Goal: Task Accomplishment & Management: Use online tool/utility

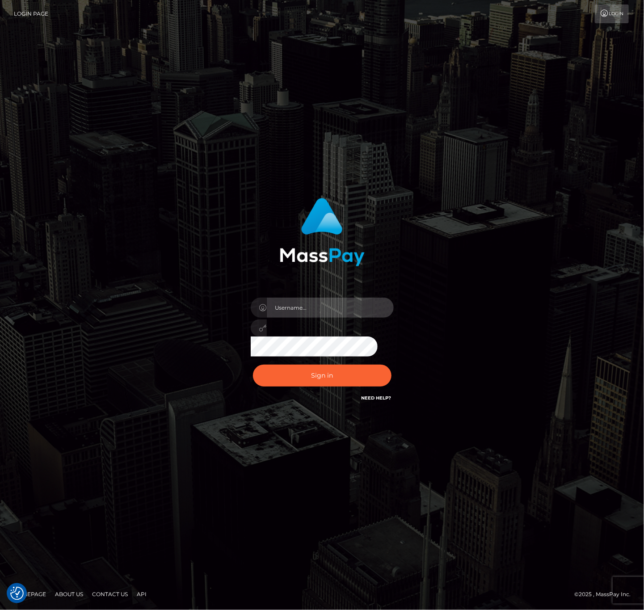
drag, startPoint x: 304, startPoint y: 300, endPoint x: 382, endPoint y: 288, distance: 79.6
click at [304, 300] on input "text" at bounding box center [330, 308] width 127 height 20
type input "speralta"
drag, startPoint x: 340, startPoint y: 311, endPoint x: 346, endPoint y: 298, distance: 14.4
click at [340, 311] on input "speralta" at bounding box center [330, 308] width 127 height 20
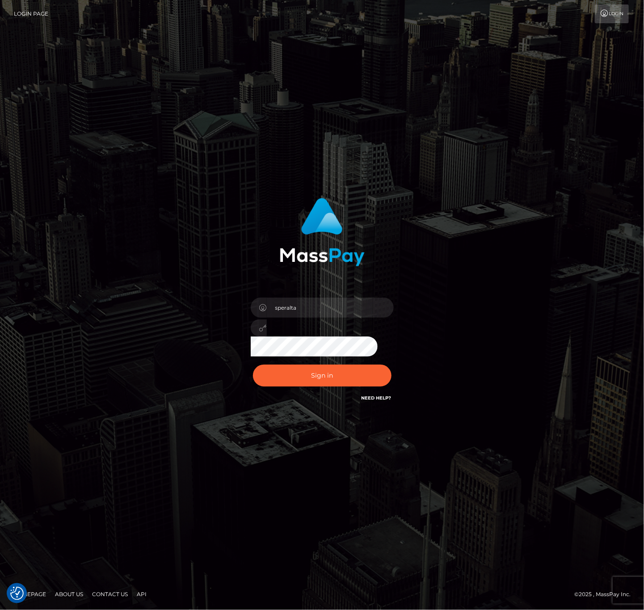
click at [292, 338] on div "speralta" at bounding box center [322, 325] width 157 height 68
click at [320, 374] on button "Sign in" at bounding box center [322, 376] width 139 height 22
drag, startPoint x: 375, startPoint y: 313, endPoint x: 378, endPoint y: 310, distance: 4.8
click at [375, 313] on input "text" at bounding box center [330, 308] width 127 height 20
type input "speralta"
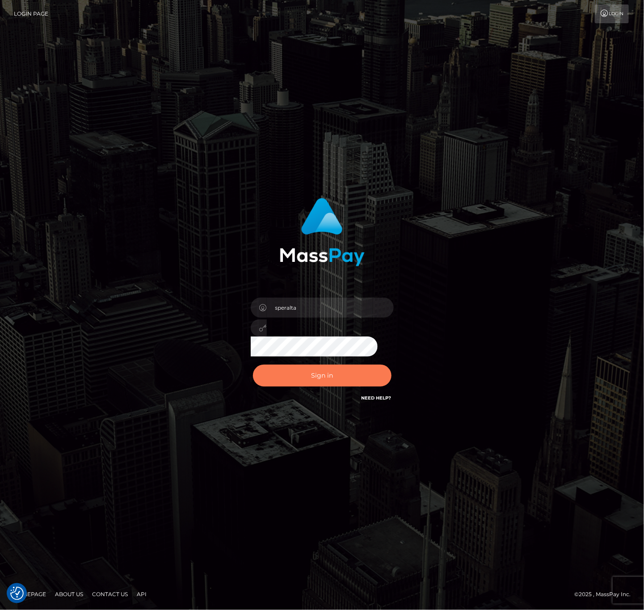
click at [361, 373] on button "Sign in" at bounding box center [322, 376] width 139 height 22
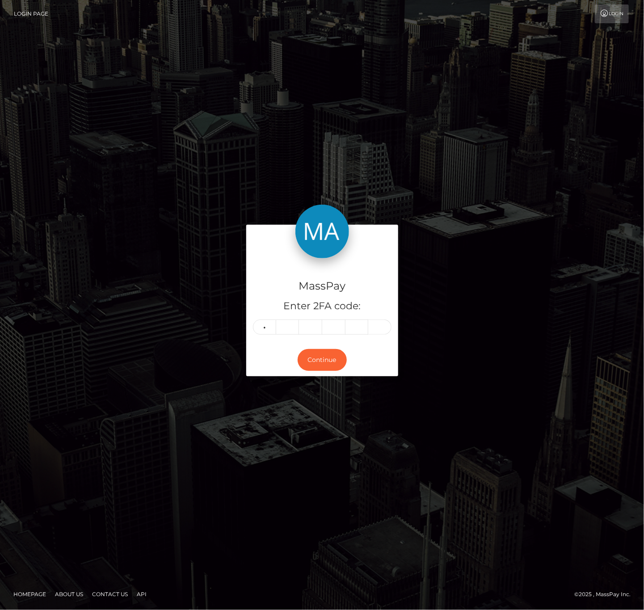
type input "4"
type input "8"
type input "0"
type input "6"
type input "5"
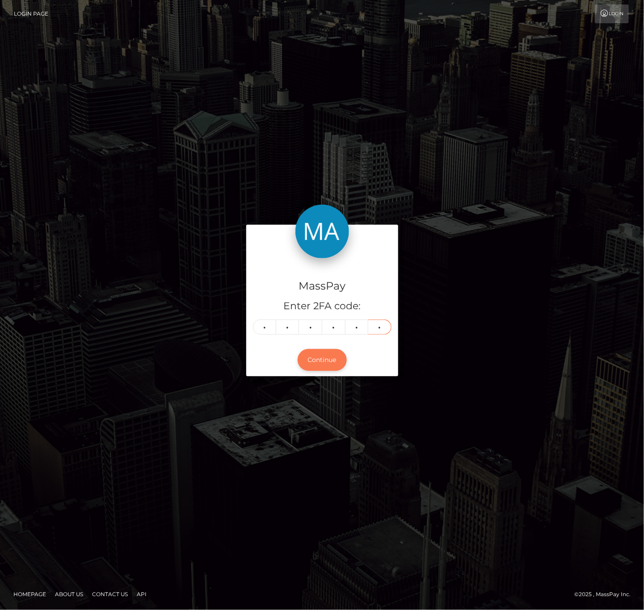
type input "1"
click at [336, 363] on button "Continue" at bounding box center [322, 360] width 49 height 22
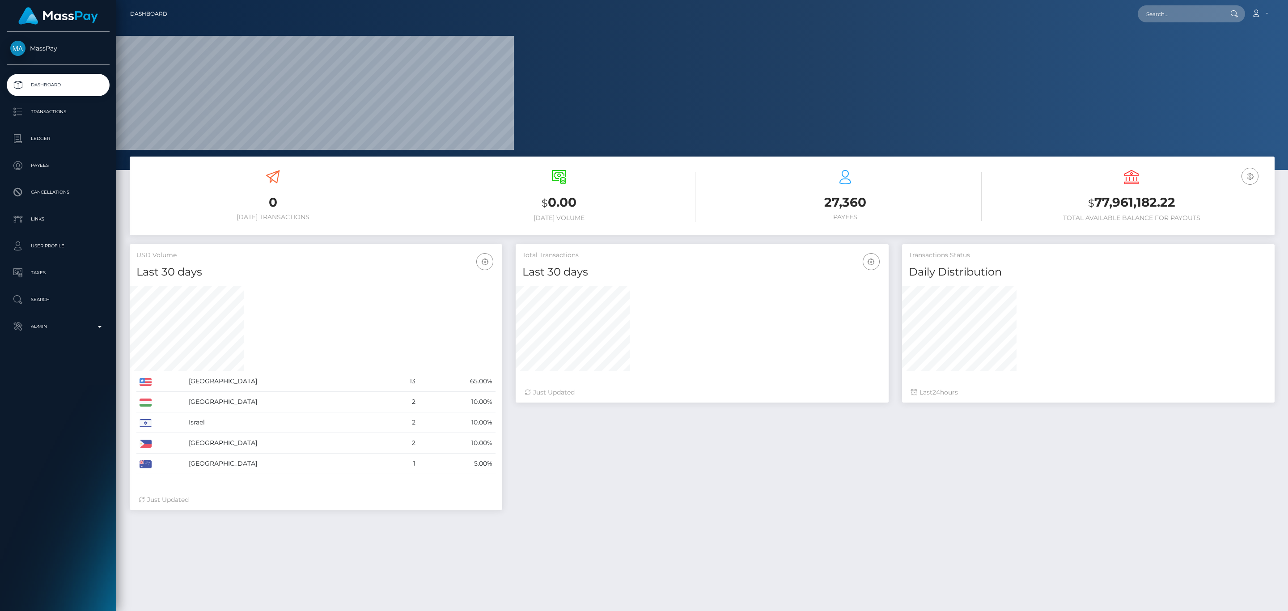
scroll to position [158, 372]
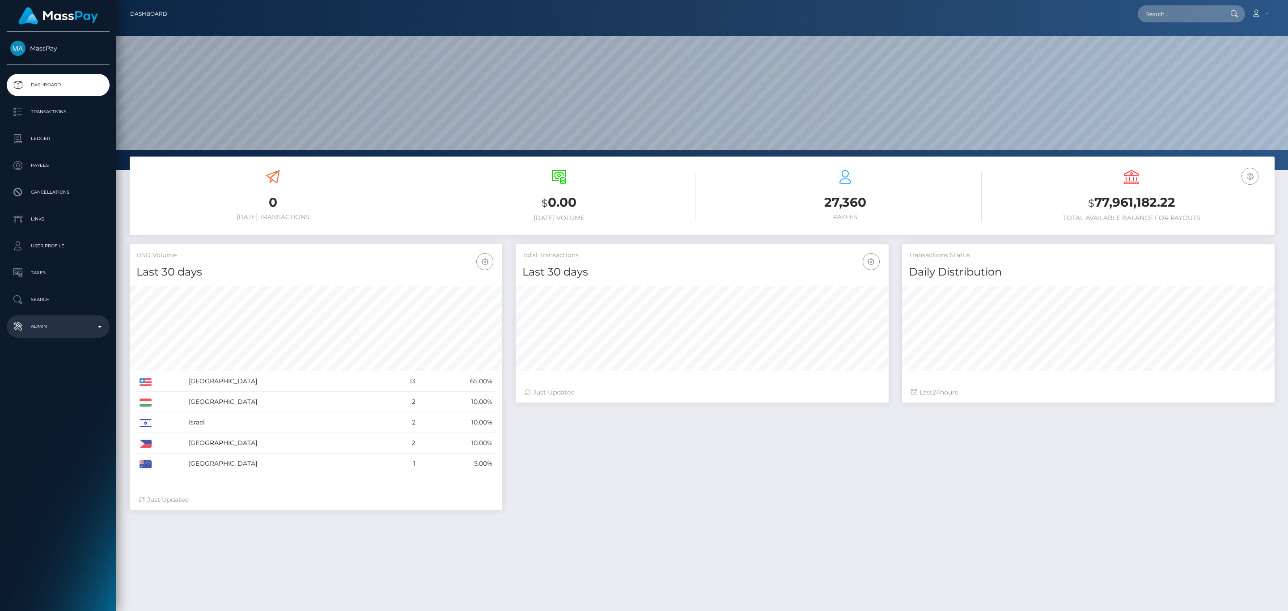
click at [81, 328] on p "Admin" at bounding box center [58, 326] width 96 height 13
drag, startPoint x: 93, startPoint y: 533, endPoint x: 102, endPoint y: 519, distance: 16.7
click at [93, 533] on div "Choose Client" at bounding box center [58, 538] width 103 height 17
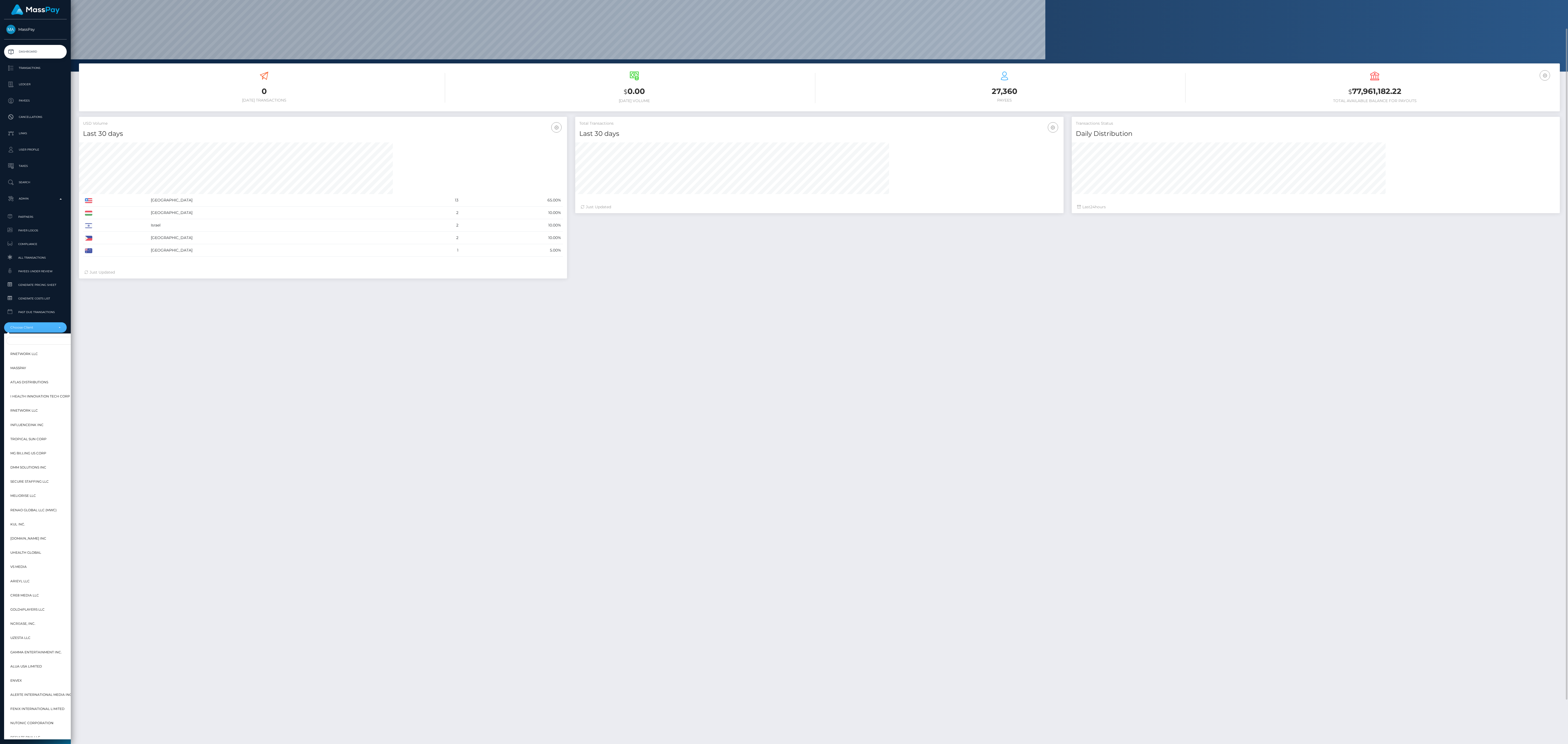
scroll to position [272189, 271733]
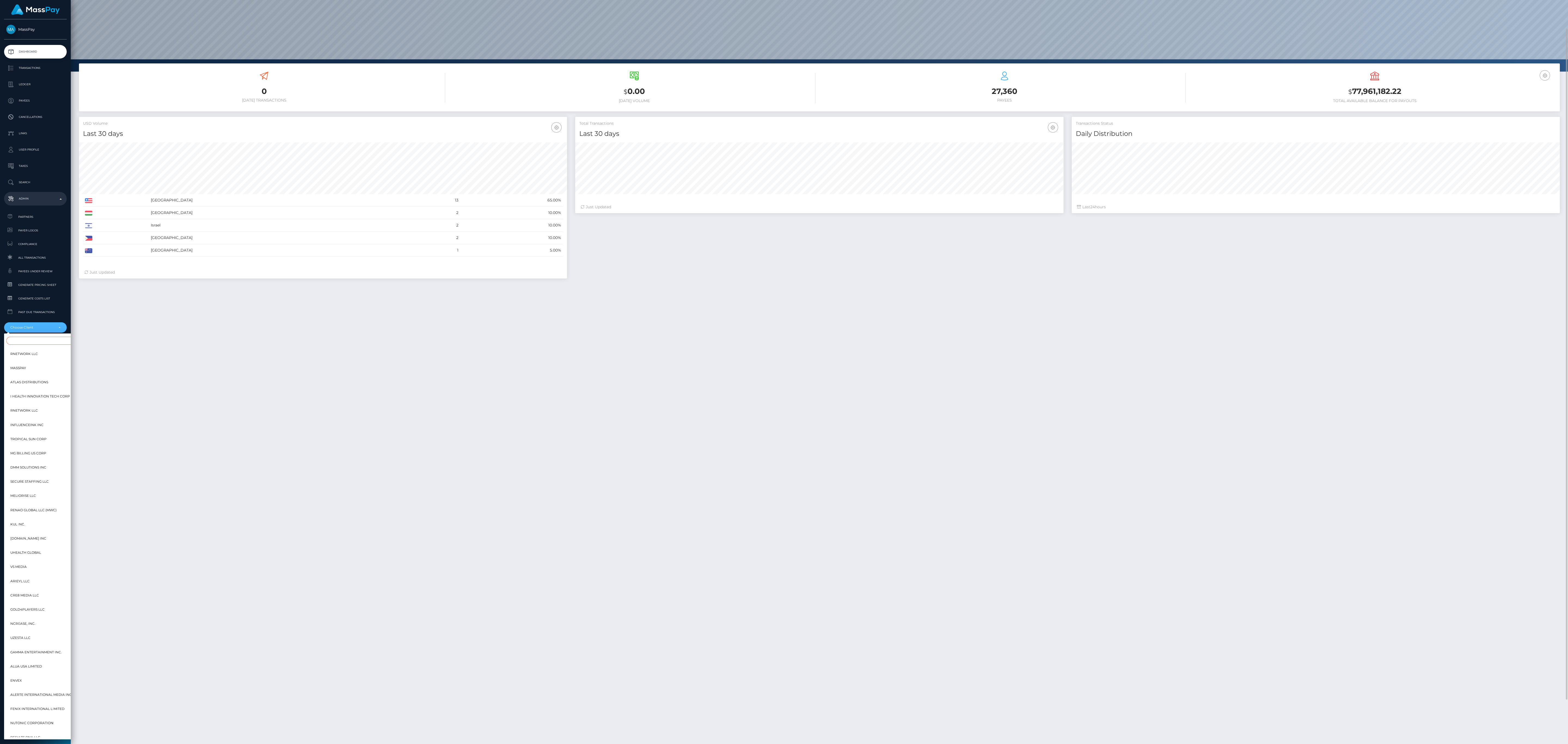
click at [55, 339] on input "Search" at bounding box center [57, 340] width 102 height 8
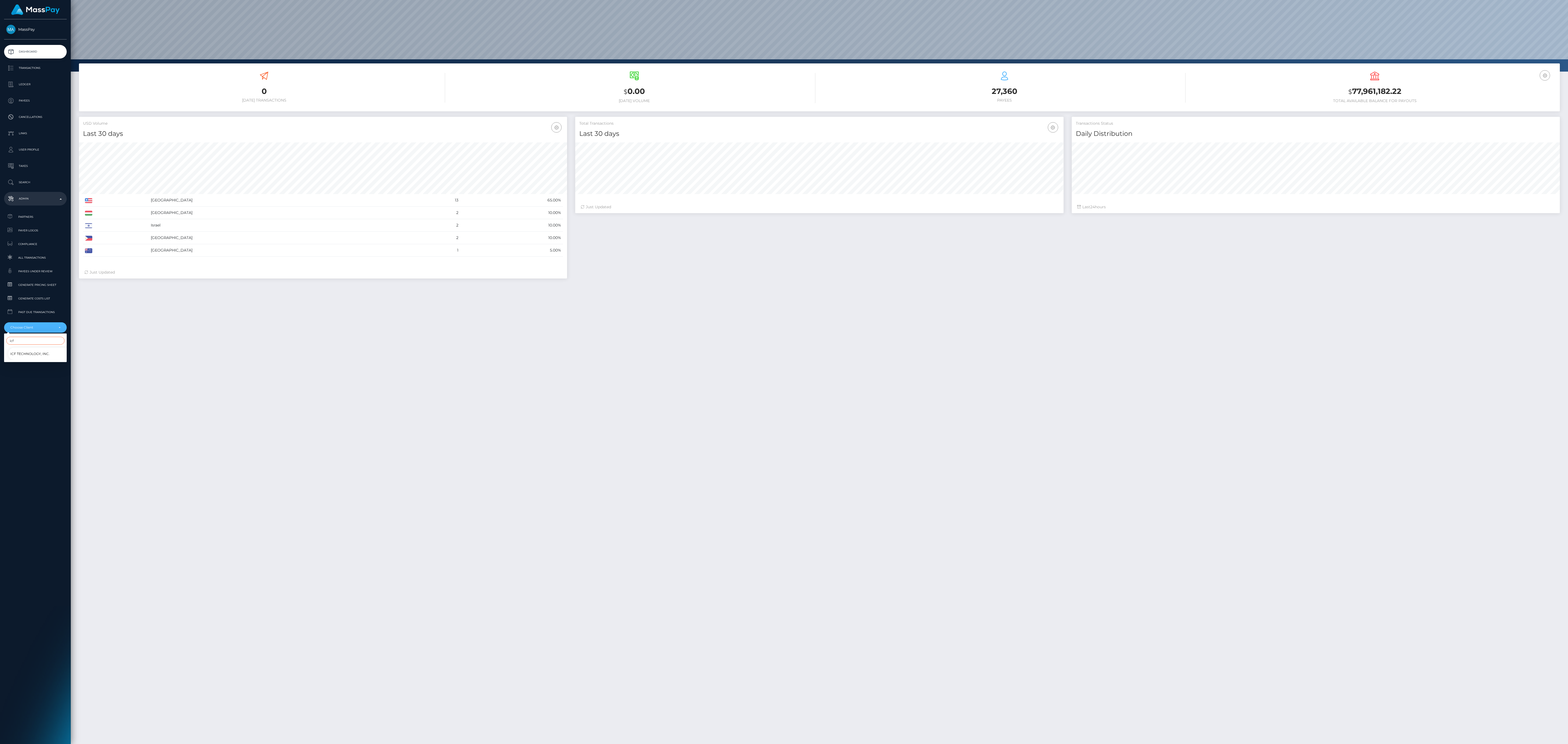
type input "icf"
click at [31, 352] on span "ICF Technology, Inc." at bounding box center [30, 354] width 39 height 7
select select "49"
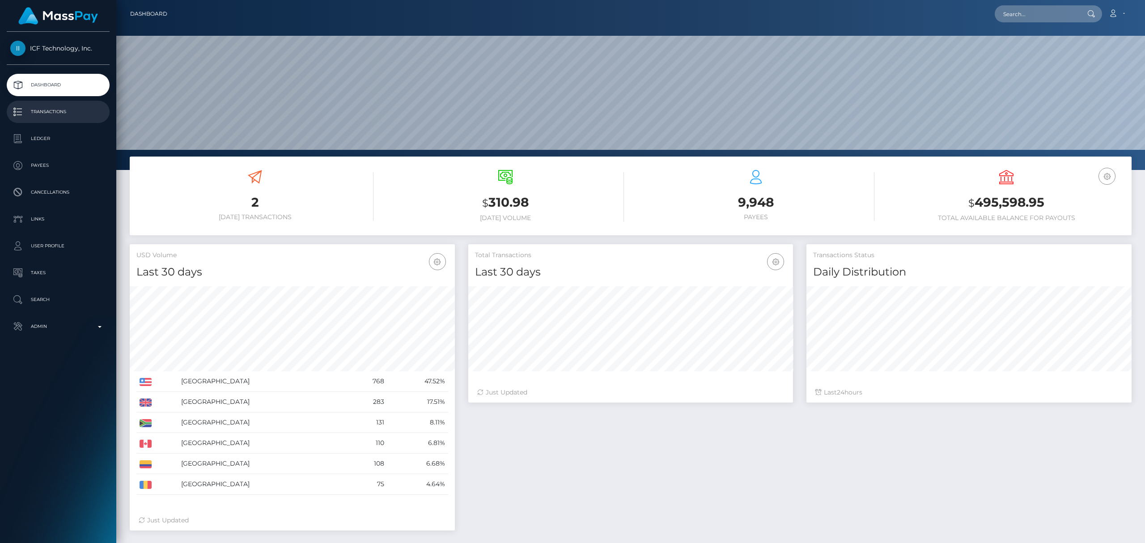
click at [60, 104] on link "Transactions" at bounding box center [58, 112] width 103 height 22
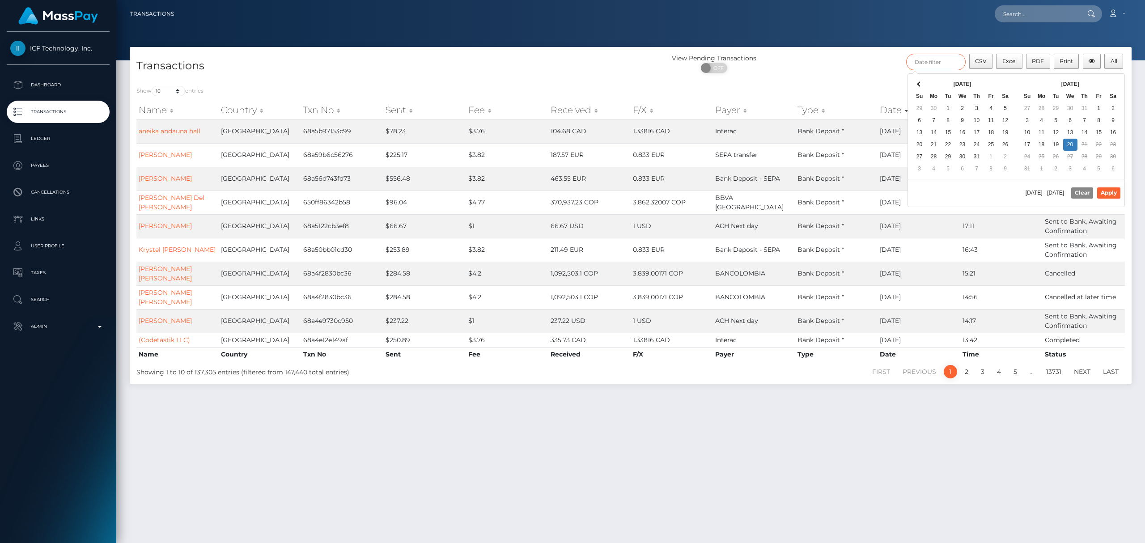
click at [959, 64] on input "text" at bounding box center [935, 62] width 59 height 17
click at [922, 82] on th at bounding box center [919, 84] width 14 height 12
click at [919, 85] on span at bounding box center [919, 84] width 5 height 5
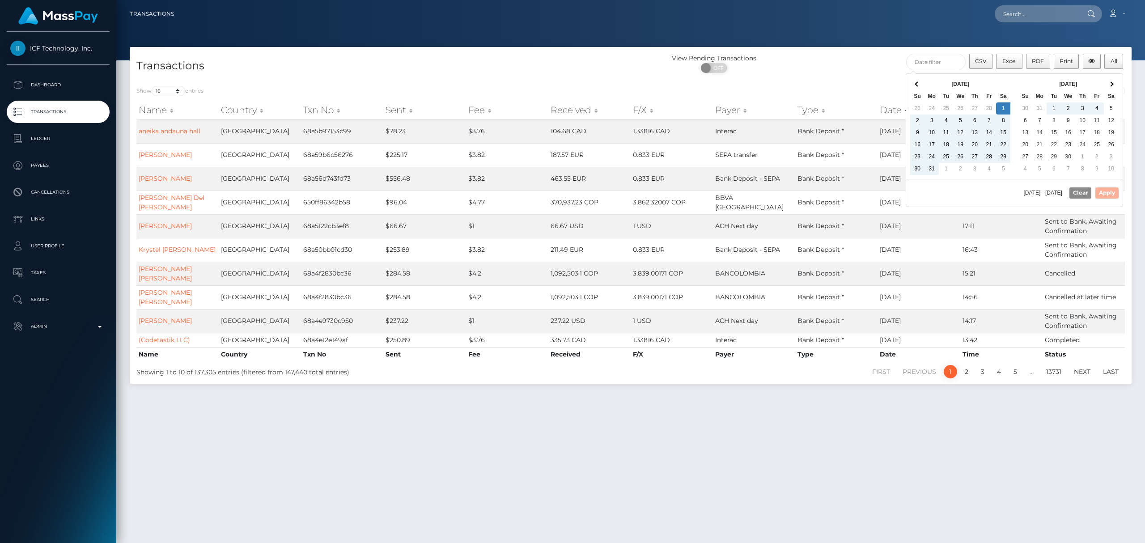
click at [1112, 90] on th "Sa" at bounding box center [1111, 96] width 14 height 12
click at [1113, 89] on th at bounding box center [1111, 84] width 14 height 12
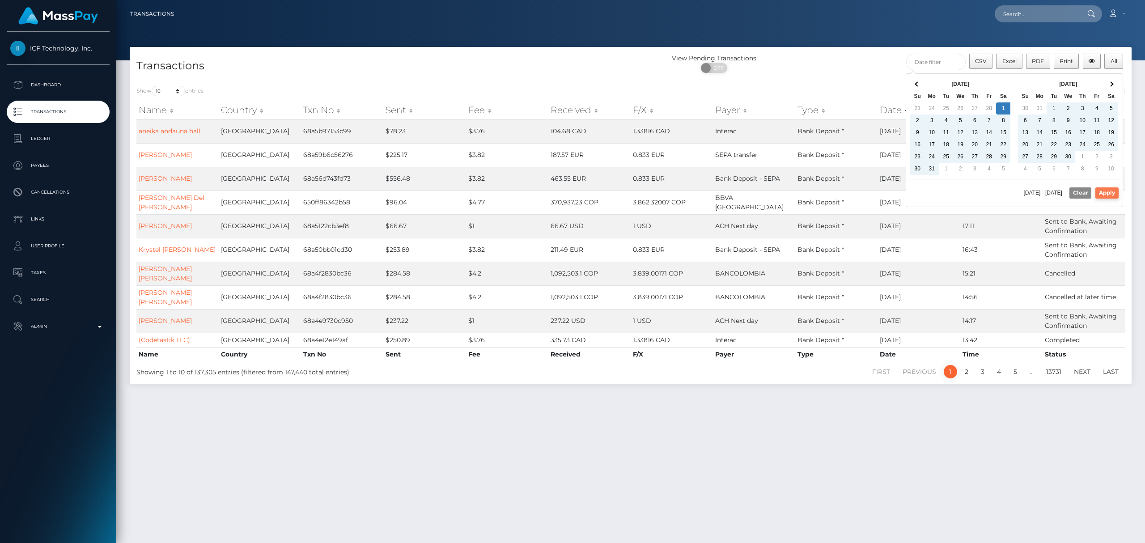
click at [1106, 192] on button "Apply" at bounding box center [1106, 192] width 23 height 11
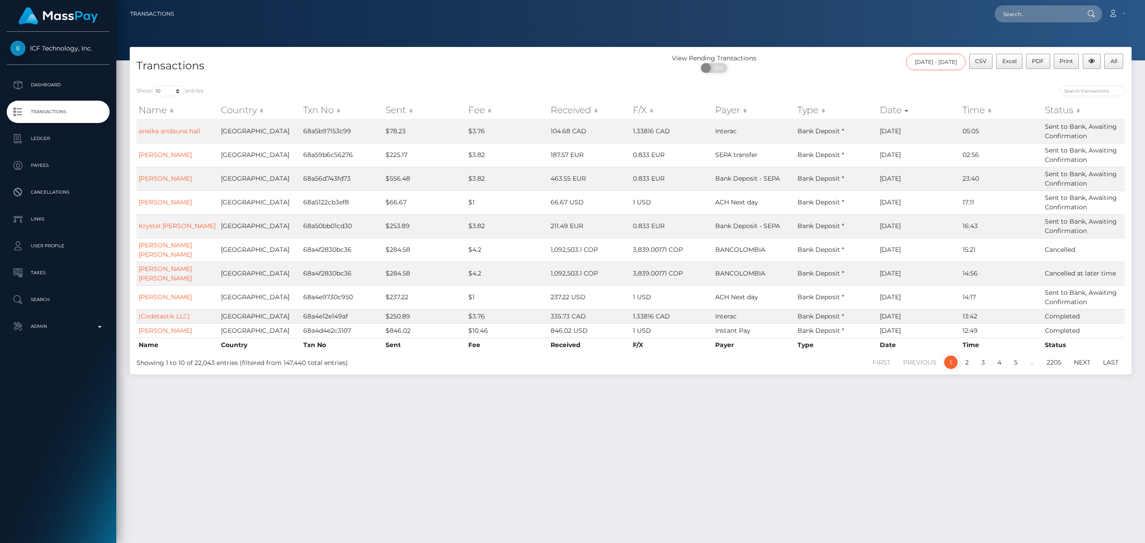
click at [940, 64] on input "03/01/2025 - 08/20/2025" at bounding box center [935, 62] width 59 height 17
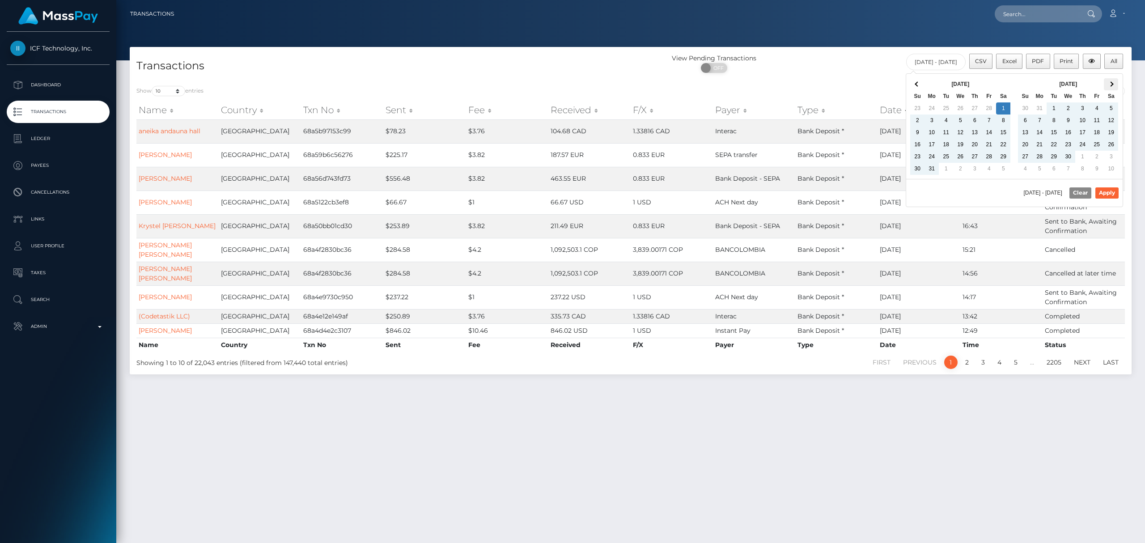
click at [1115, 88] on th at bounding box center [1111, 84] width 14 height 12
click at [1118, 85] on th at bounding box center [1111, 84] width 14 height 12
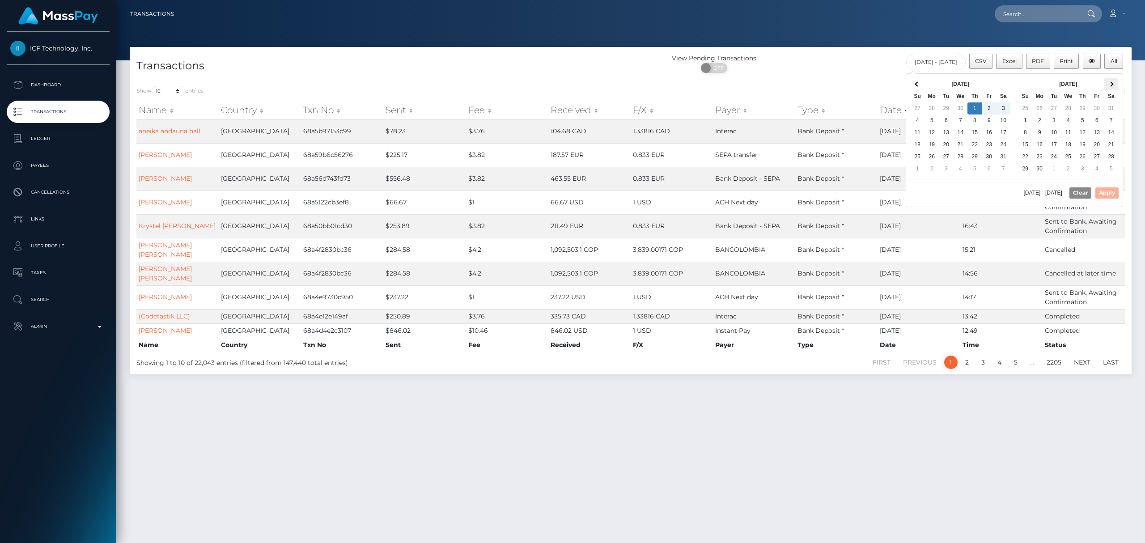
click at [1111, 89] on th at bounding box center [1111, 84] width 14 height 12
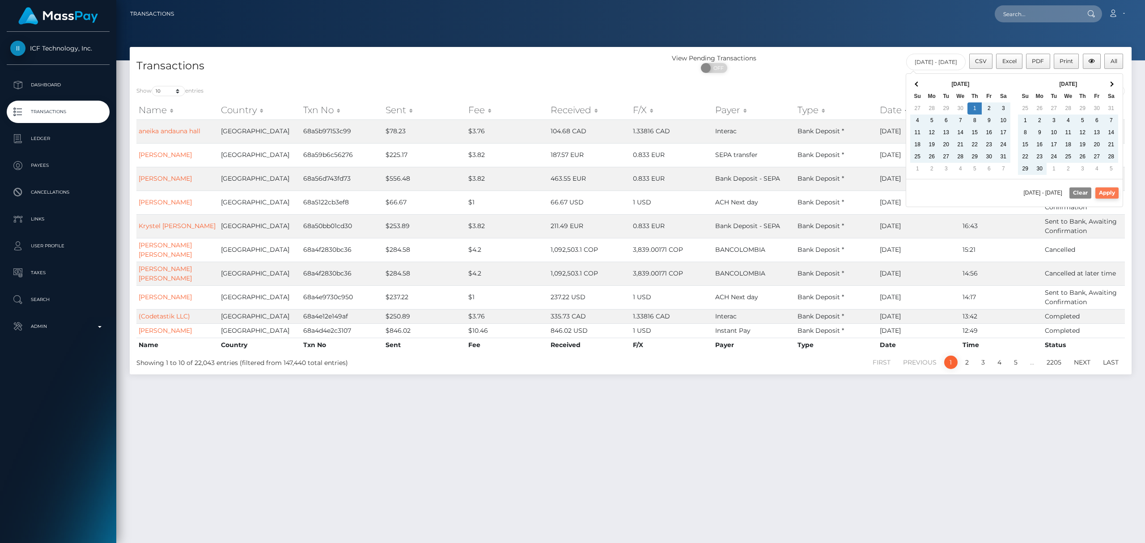
click at [1108, 194] on button "Apply" at bounding box center [1106, 192] width 23 height 11
type input "05/01/2025 - 08/20/2025"
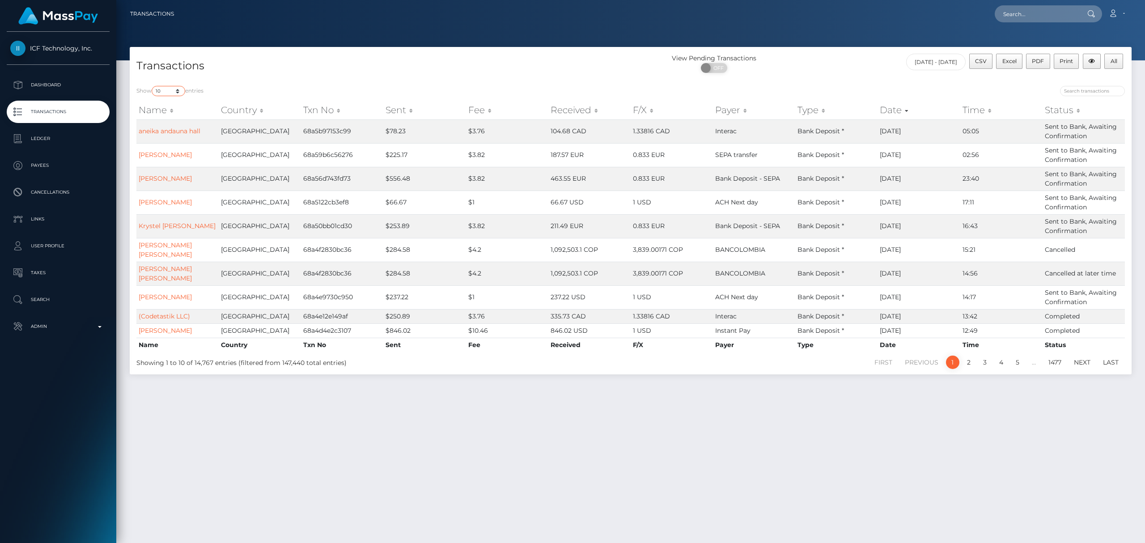
click at [182, 88] on select "10 25 50 100 250 500 1,000 3,500 All" at bounding box center [169, 91] width 34 height 10
select select "3500"
click at [153, 86] on select "10 25 50 100 250 500 1,000 3,500 All" at bounding box center [169, 91] width 34 height 10
click at [959, 64] on input "05/01/2025 - 08/20/2025" at bounding box center [935, 62] width 59 height 17
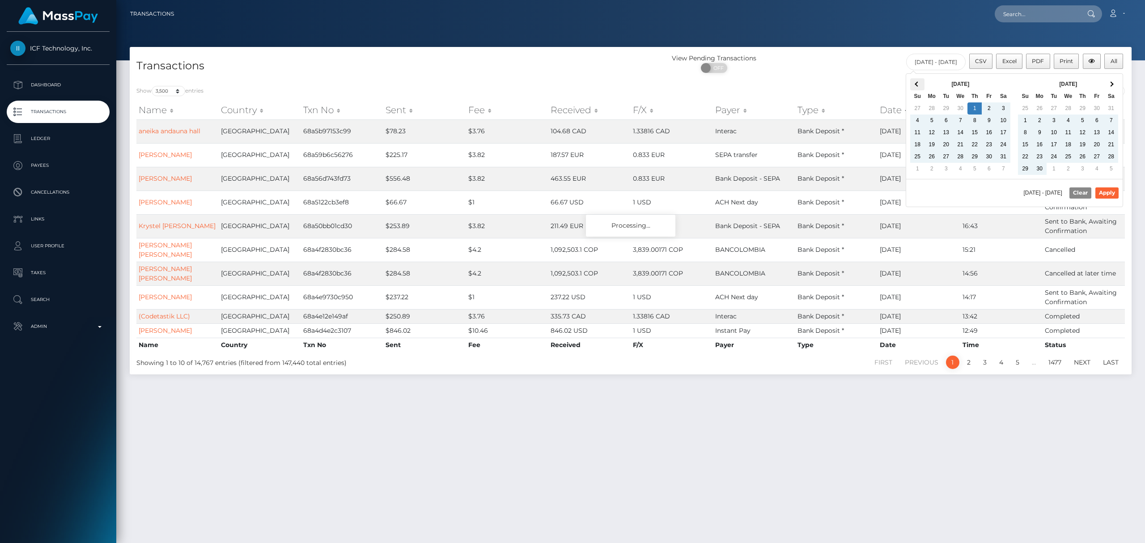
click at [923, 88] on th at bounding box center [917, 84] width 14 height 12
click at [1108, 80] on th at bounding box center [1111, 84] width 14 height 12
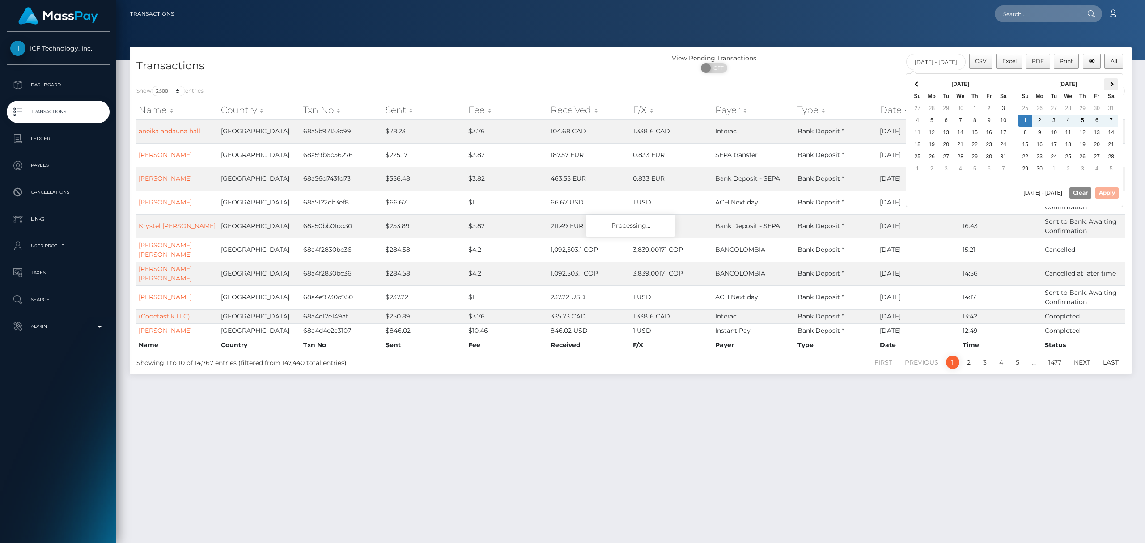
click at [1113, 88] on th at bounding box center [1111, 84] width 14 height 12
click at [1114, 88] on th at bounding box center [1111, 84] width 14 height 12
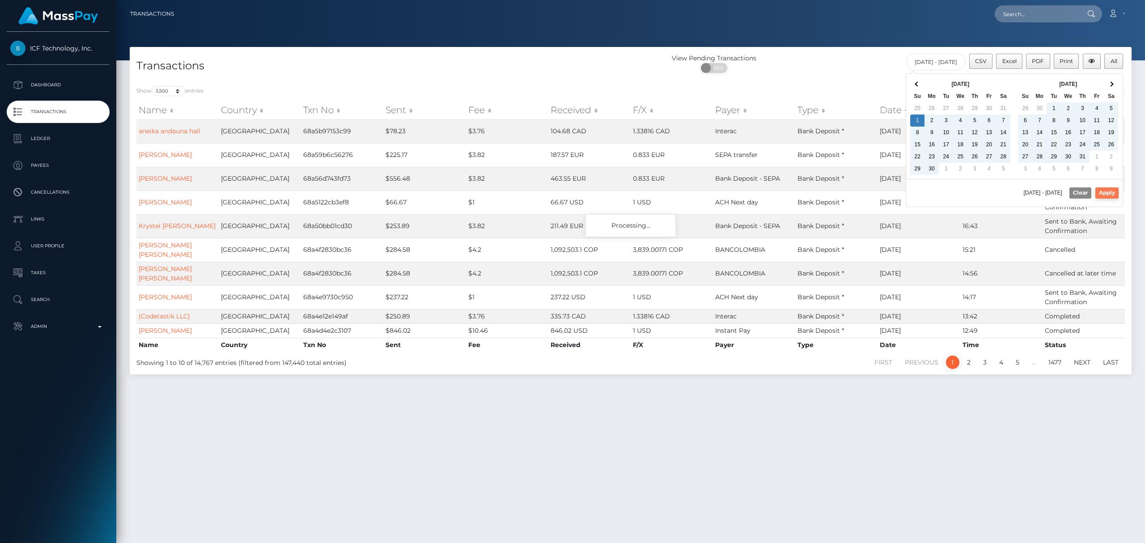
click at [1111, 195] on button "Apply" at bounding box center [1106, 192] width 23 height 11
type input "06/01/2025 - 08/20/2025"
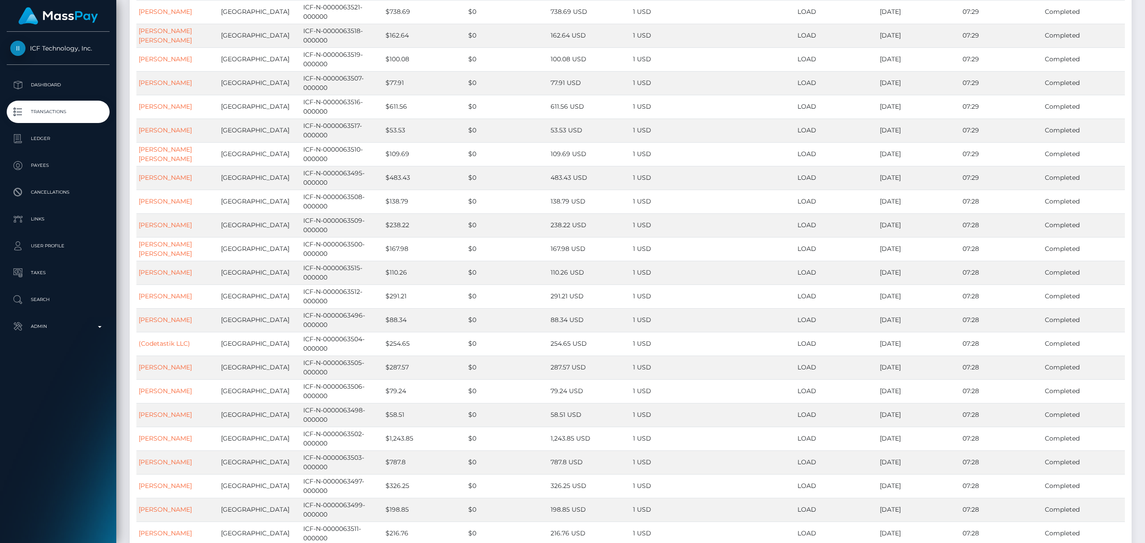
scroll to position [822, 0]
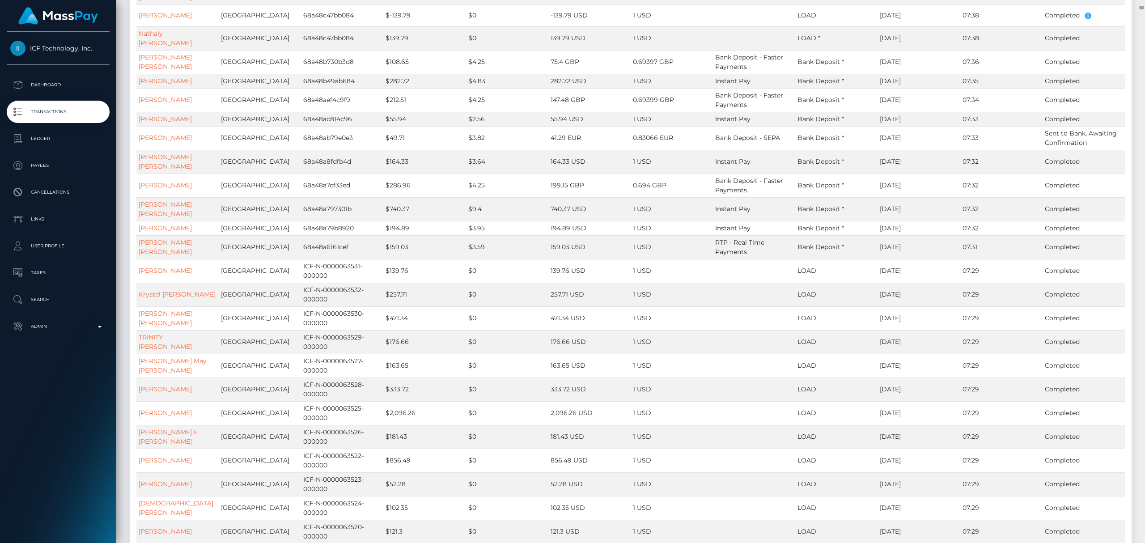
drag, startPoint x: 1140, startPoint y: 11, endPoint x: 1140, endPoint y: 23, distance: 12.1
click at [1140, 30] on div at bounding box center [1141, 271] width 7 height 543
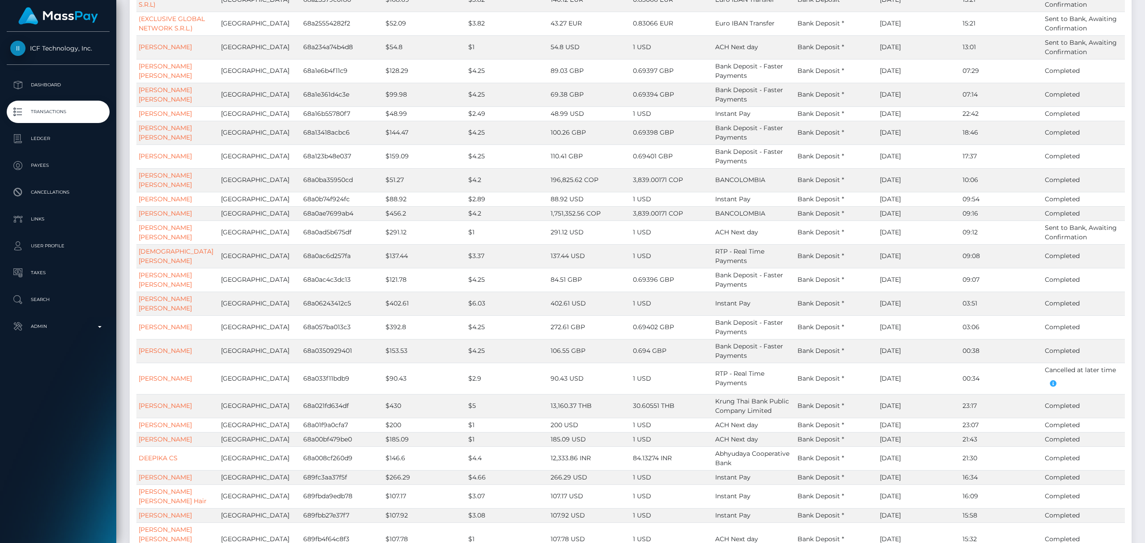
scroll to position [0, 0]
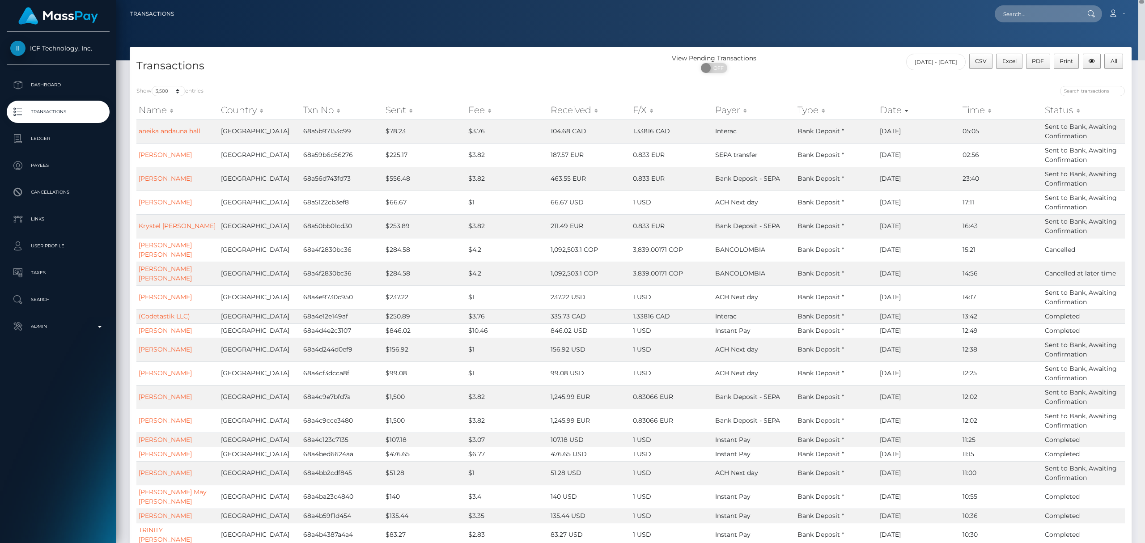
drag, startPoint x: 1140, startPoint y: 6, endPoint x: 1144, endPoint y: -35, distance: 41.3
click at [1144, 0] on html "ICF Technology, Inc. Dashboard Transactions Ledger Payees Links" at bounding box center [572, 271] width 1145 height 543
click at [1013, 59] on span "Excel" at bounding box center [1009, 61] width 14 height 7
click at [64, 84] on p "Dashboard" at bounding box center [58, 84] width 96 height 13
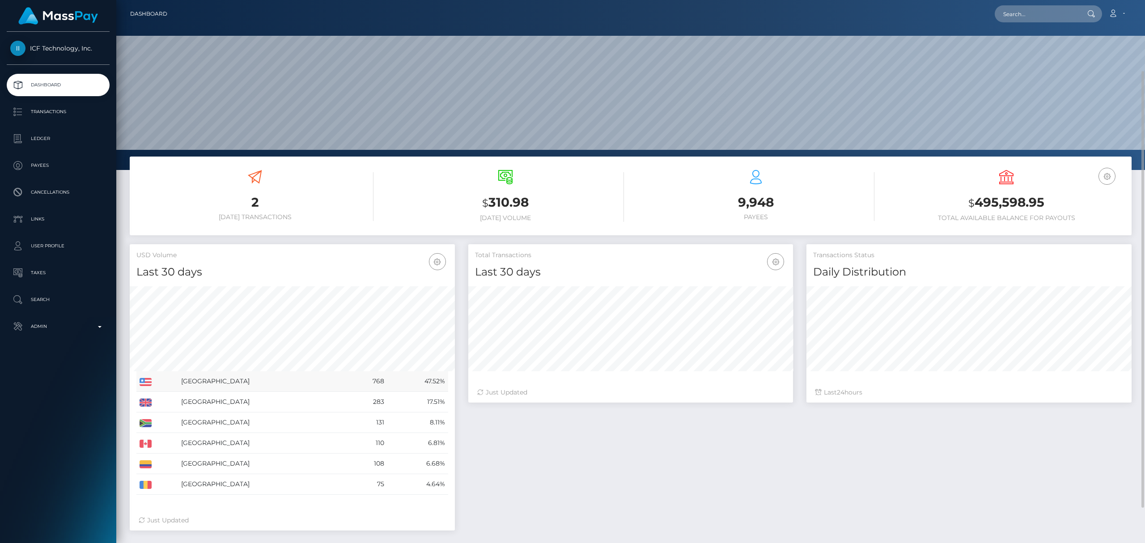
scroll to position [39, 0]
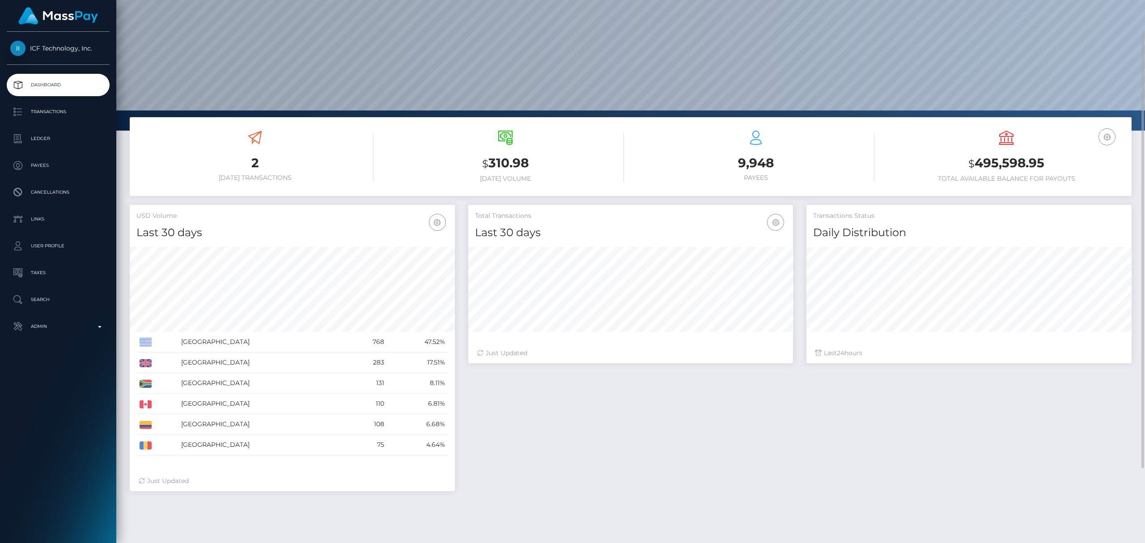
drag, startPoint x: 195, startPoint y: 348, endPoint x: 450, endPoint y: 444, distance: 272.4
click at [450, 444] on div "[GEOGRAPHIC_DATA] 768 47.52%" at bounding box center [292, 352] width 325 height 224
